Goal: Check status: Check status

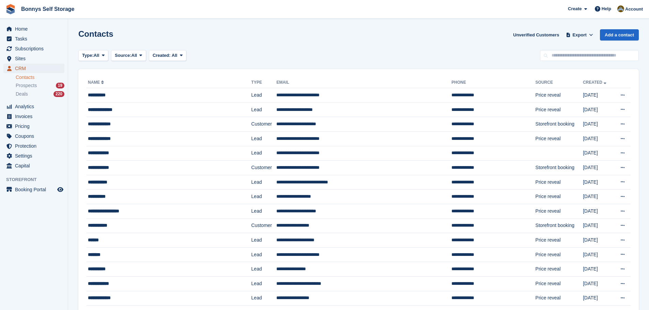
click at [22, 68] on span "CRM" at bounding box center [35, 69] width 41 height 10
click at [26, 76] on link "Contacts" at bounding box center [40, 77] width 49 height 6
click at [18, 68] on span "CRM" at bounding box center [35, 69] width 41 height 10
click at [20, 78] on link "Contacts" at bounding box center [40, 77] width 49 height 6
click at [21, 68] on span "CRM" at bounding box center [35, 69] width 41 height 10
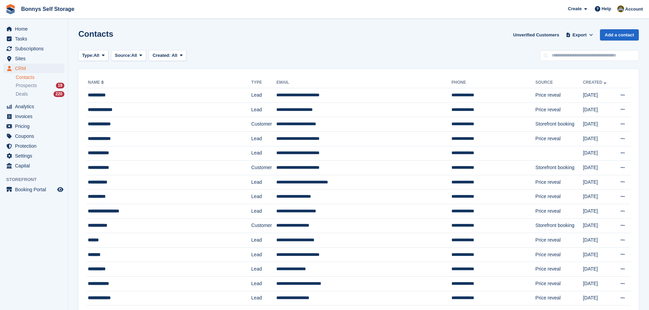
click at [23, 78] on link "Contacts" at bounding box center [40, 77] width 49 height 6
click at [23, 85] on span "Prospects" at bounding box center [26, 85] width 21 height 6
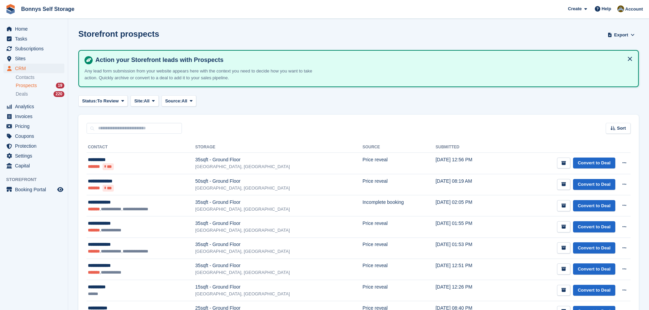
click at [27, 77] on link "Contacts" at bounding box center [40, 77] width 49 height 6
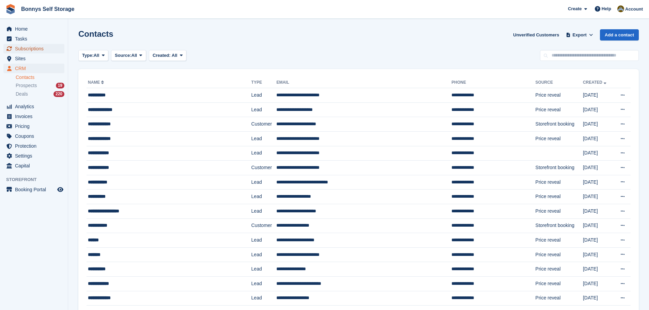
click at [36, 46] on span "Subscriptions" at bounding box center [35, 49] width 41 height 10
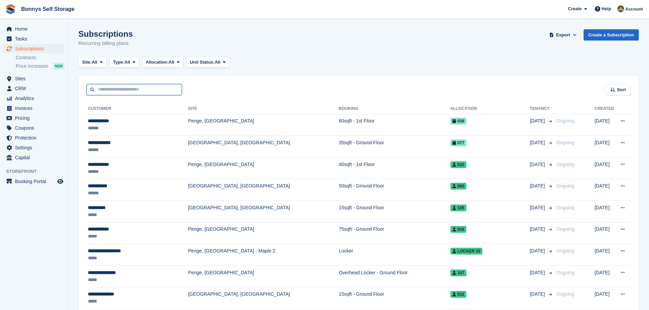
drag, startPoint x: 112, startPoint y: 88, endPoint x: 120, endPoint y: 74, distance: 16.2
click at [112, 88] on input "text" at bounding box center [134, 89] width 95 height 11
type input "***"
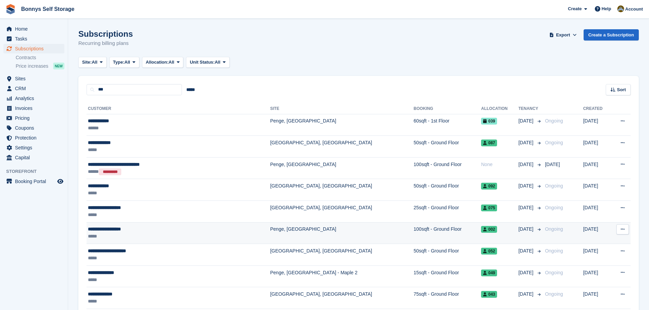
click at [119, 228] on div "**********" at bounding box center [152, 229] width 129 height 7
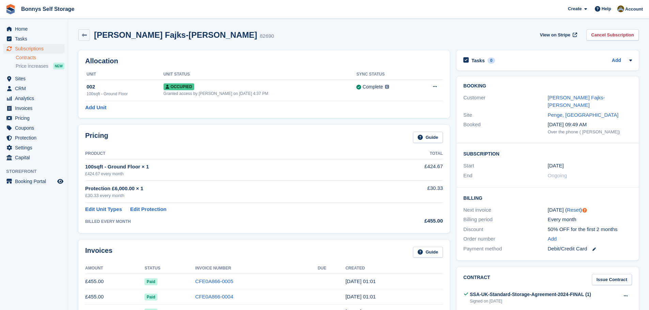
click at [30, 56] on link "Contracts" at bounding box center [40, 57] width 49 height 6
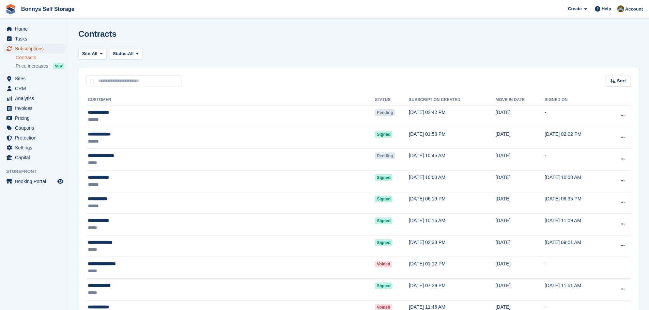
click at [37, 49] on span "Subscriptions" at bounding box center [35, 49] width 41 height 10
